Goal: Task Accomplishment & Management: Complete application form

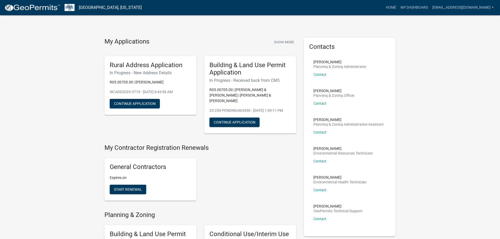
click at [139, 66] on h5 "Rural Address Application" at bounding box center [150, 65] width 81 height 8
click at [235, 121] on button "Continue Application" at bounding box center [234, 122] width 50 height 9
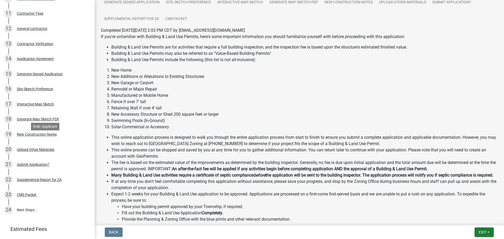
scroll to position [252, 0]
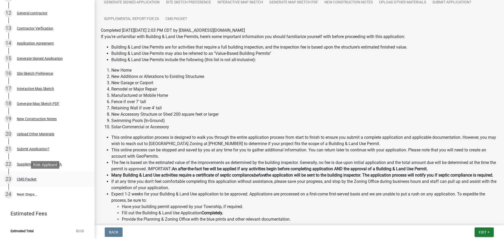
click at [26, 178] on div "CMS Packet" at bounding box center [27, 179] width 20 height 4
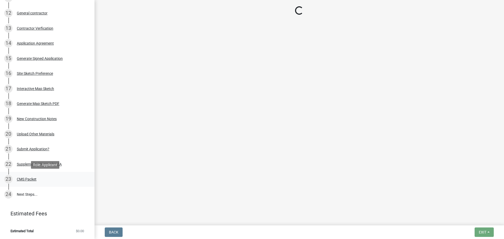
scroll to position [0, 0]
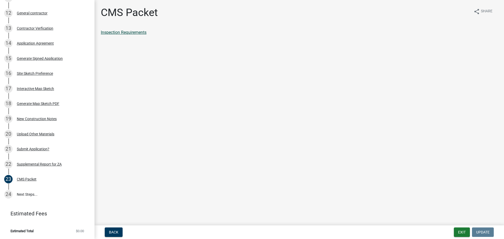
click at [137, 32] on link "Inspection Requirements" at bounding box center [124, 32] width 46 height 5
click at [112, 231] on span "Back" at bounding box center [113, 232] width 9 height 4
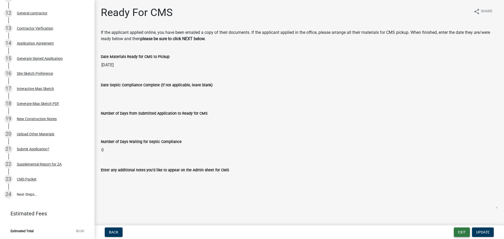
click at [466, 234] on button "Exit" at bounding box center [462, 232] width 16 height 9
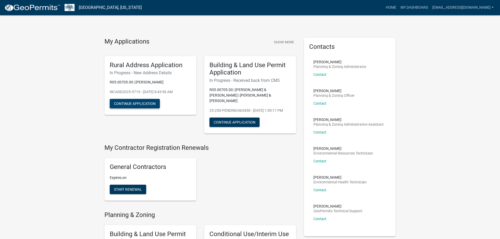
click at [144, 104] on button "Continue Application" at bounding box center [135, 103] width 50 height 9
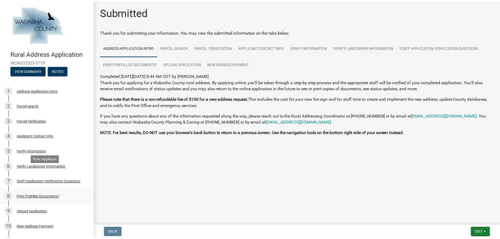
scroll to position [59, 0]
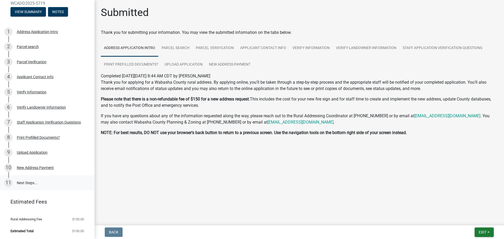
click at [23, 182] on link "11 Next Steps..." at bounding box center [47, 182] width 94 height 15
click at [479, 233] on span "Exit" at bounding box center [483, 232] width 8 height 4
click at [466, 218] on button "Save & Exit" at bounding box center [473, 218] width 42 height 13
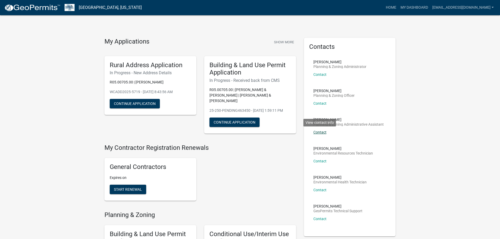
click at [317, 133] on link "Contact" at bounding box center [319, 132] width 13 height 4
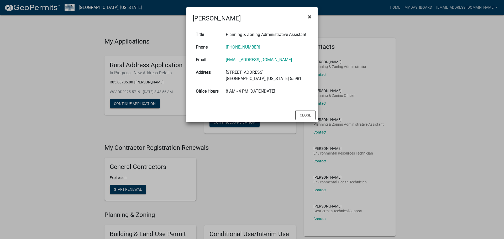
click at [309, 18] on span "×" at bounding box center [309, 16] width 3 height 7
